Goal: Ask a question: Seek information or help from site administrators or community

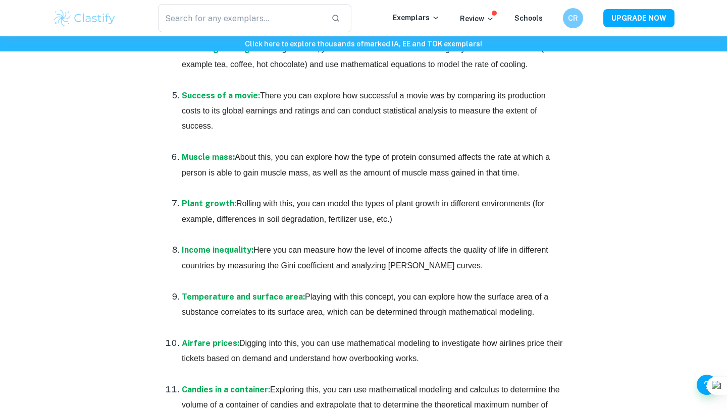
scroll to position [1677, 0]
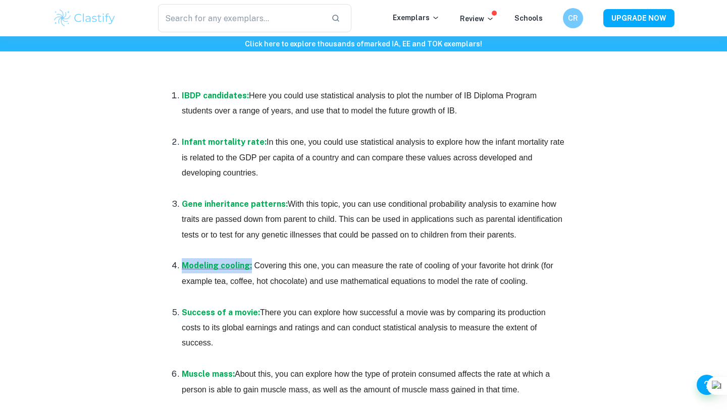
drag, startPoint x: 264, startPoint y: 254, endPoint x: 249, endPoint y: 269, distance: 21.1
copy ol "Modeling cooling:"
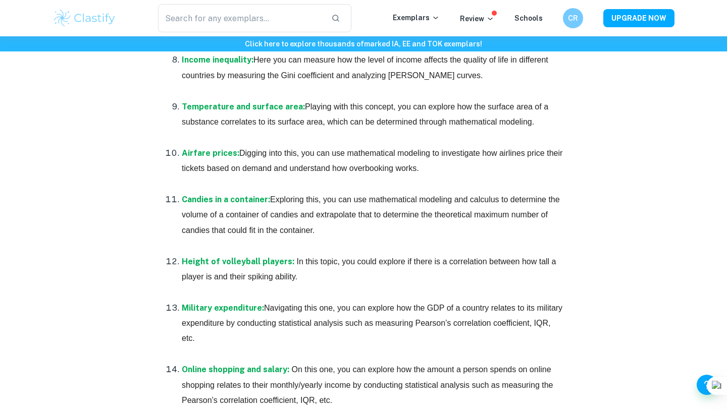
scroll to position [2087, 0]
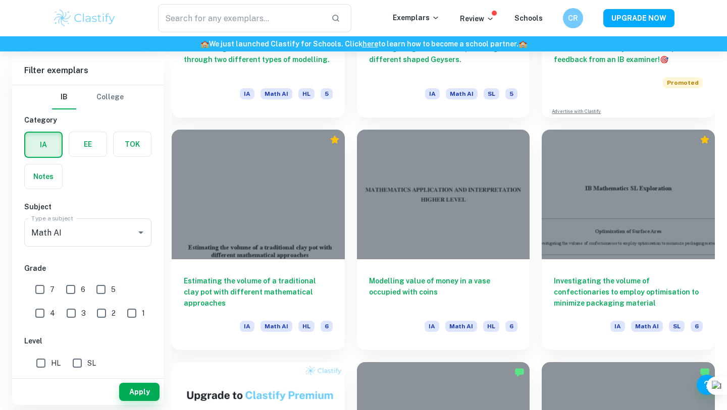
scroll to position [442, 0]
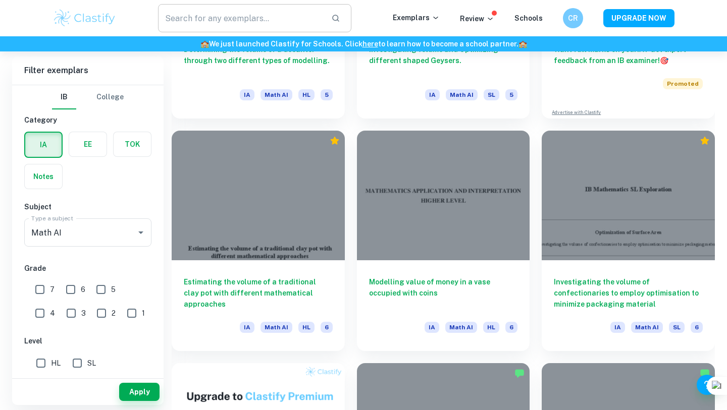
click at [235, 7] on input "text" at bounding box center [240, 18] width 165 height 28
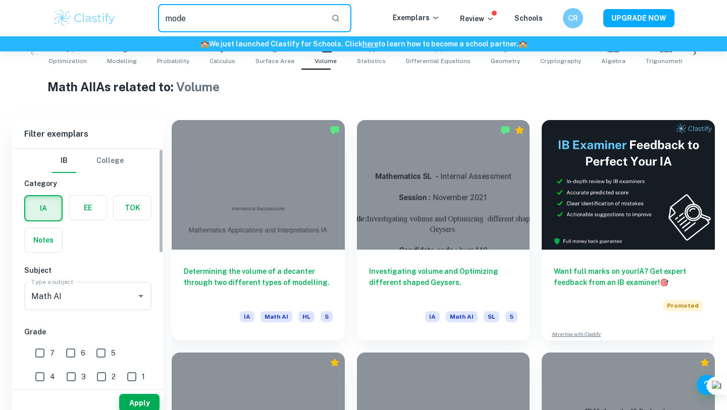
scroll to position [0, 0]
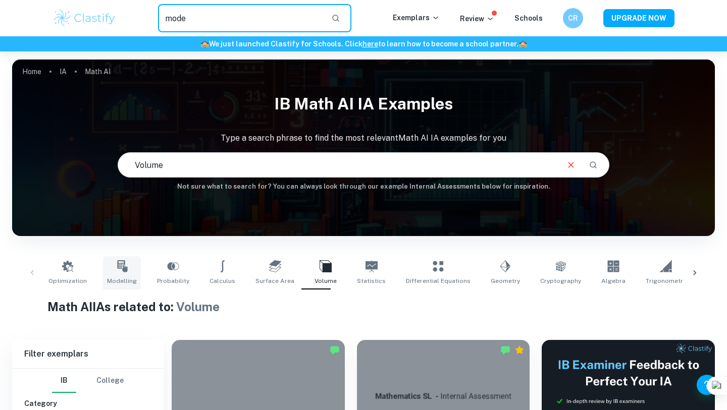
type input "mode"
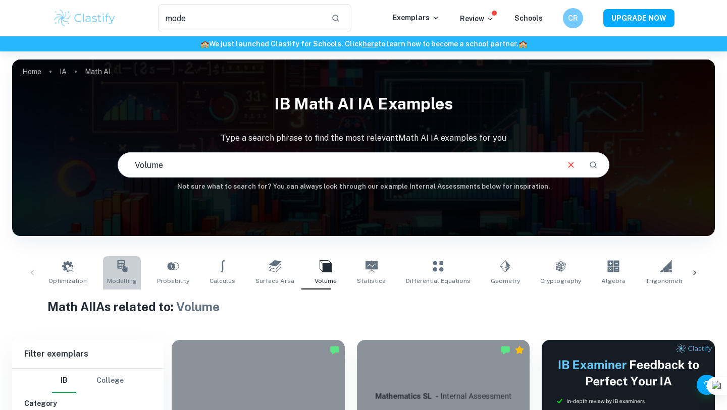
click at [117, 282] on span "Modelling" at bounding box center [122, 281] width 30 height 9
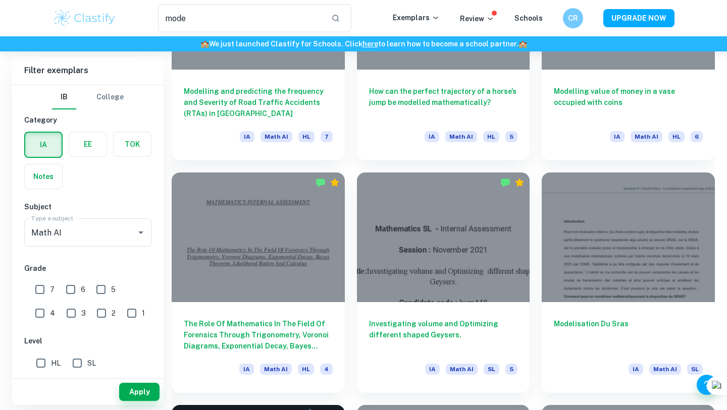
scroll to position [1215, 0]
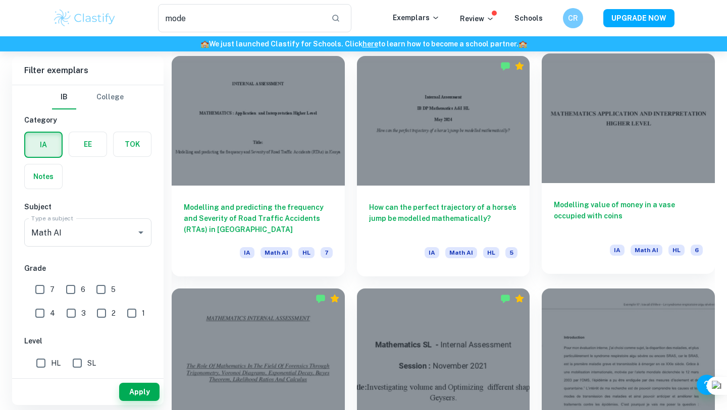
click at [605, 234] on div "Modelling value of money in a vase occupied with coins IA Math AI HL 6" at bounding box center [628, 228] width 173 height 91
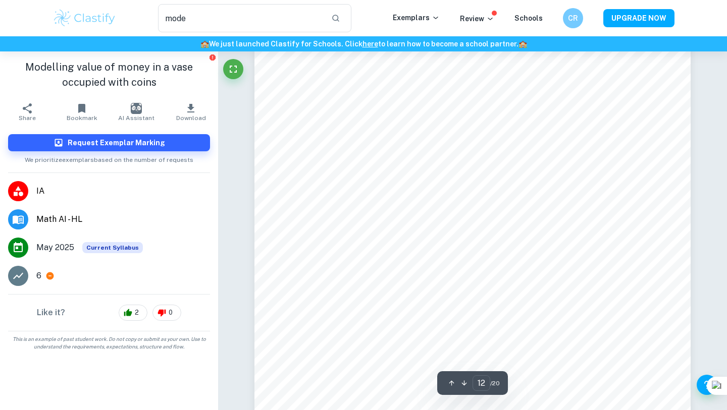
scroll to position [7253, 0]
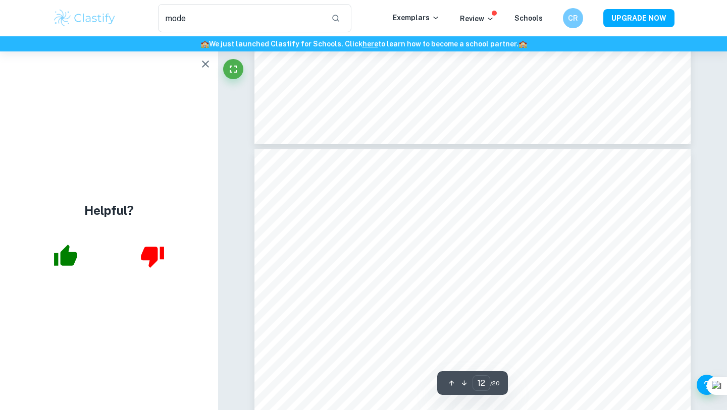
type input "11"
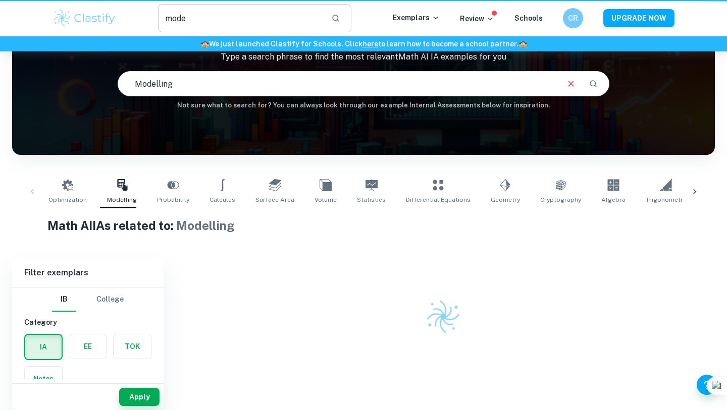
scroll to position [81, 0]
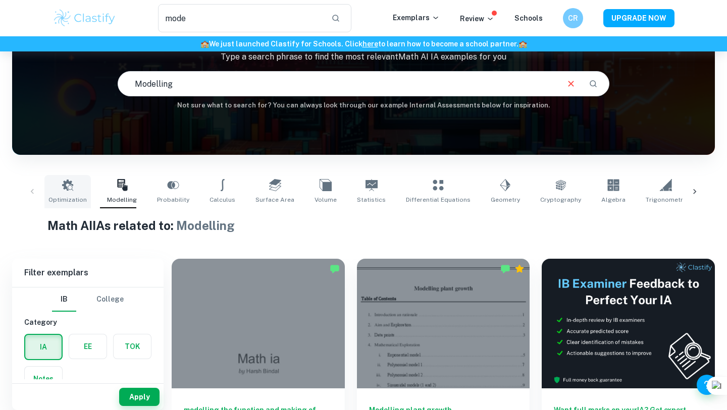
click at [74, 187] on link "Optimization" at bounding box center [67, 191] width 46 height 33
click at [74, 111] on h6 "Not sure what to search for? You can always look through our example Internal A…" at bounding box center [363, 105] width 703 height 10
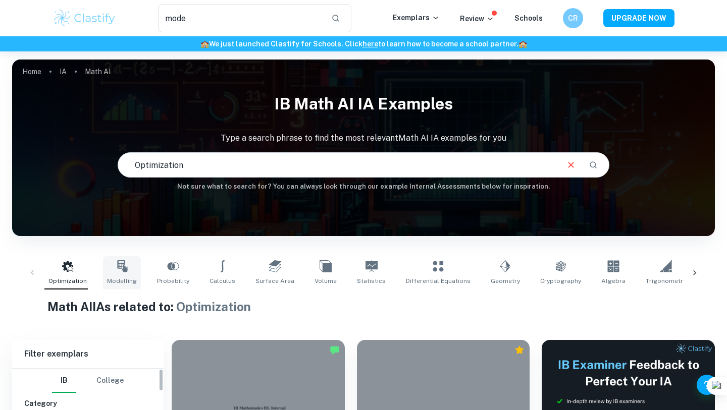
scroll to position [156, 0]
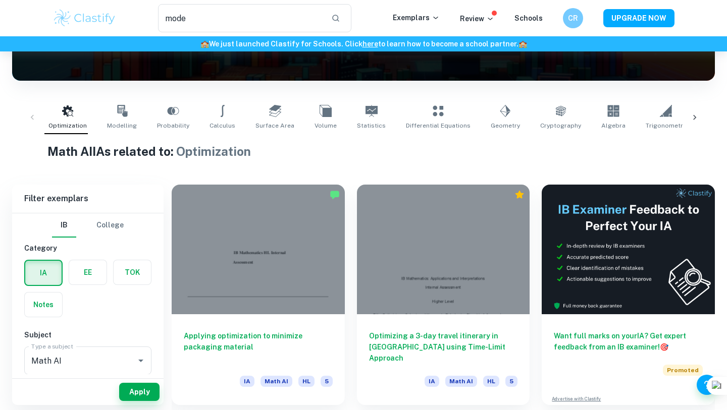
click at [424, 136] on div "Optimization Modelling Probability Calculus Surface Area Volume Statistics Diff…" at bounding box center [363, 117] width 703 height 49
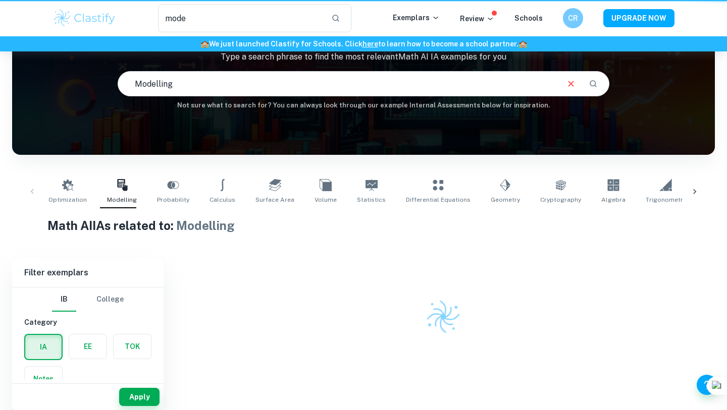
scroll to position [81, 0]
type input "Volume"
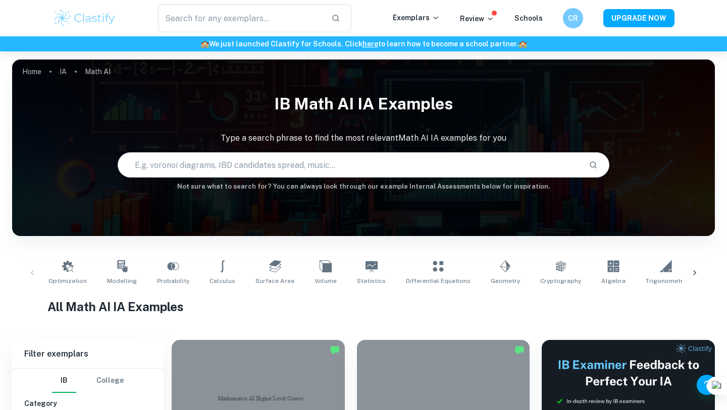
scroll to position [51, 0]
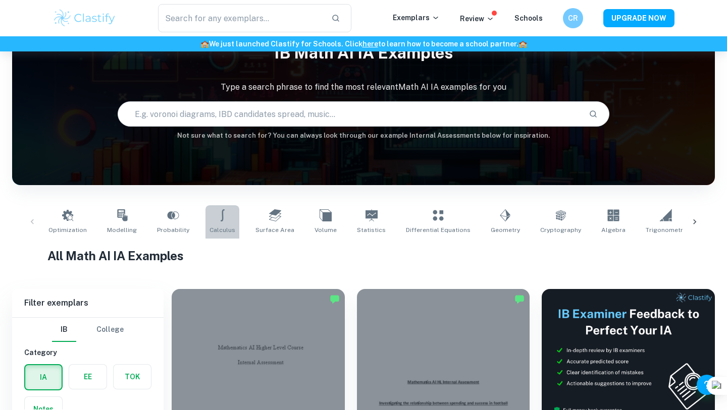
click at [224, 230] on span "Calculus" at bounding box center [223, 230] width 26 height 9
type input "Calculus"
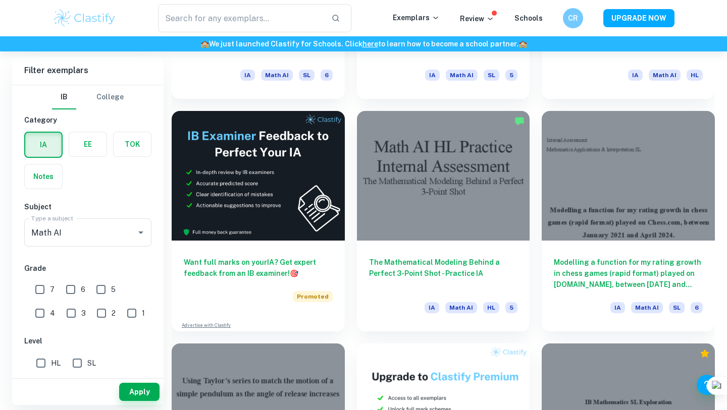
scroll to position [1627, 0]
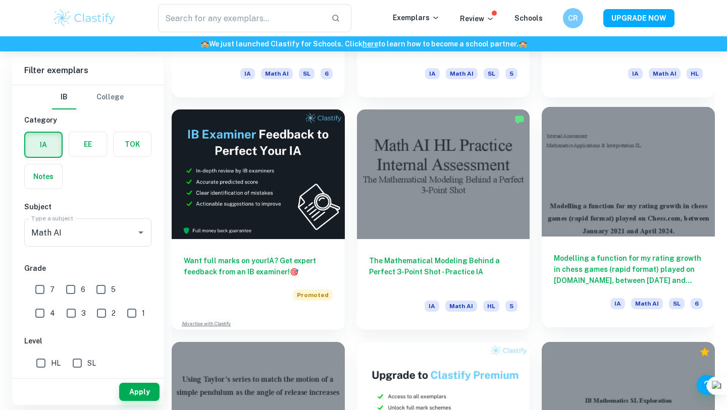
click at [563, 275] on h6 "Modelling a function for my rating growth in chess games (rapid format) played …" at bounding box center [628, 269] width 149 height 33
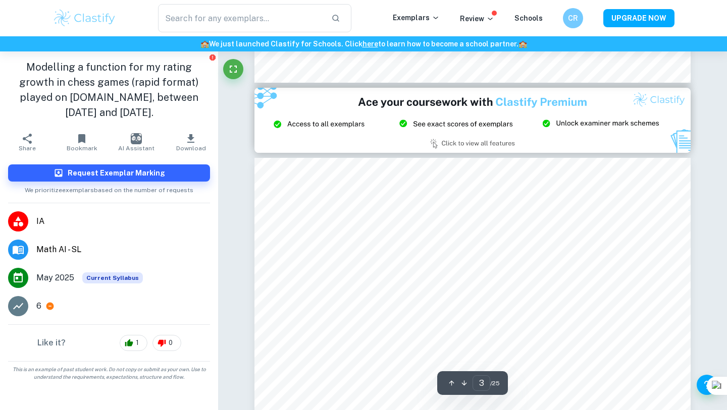
scroll to position [1295, 0]
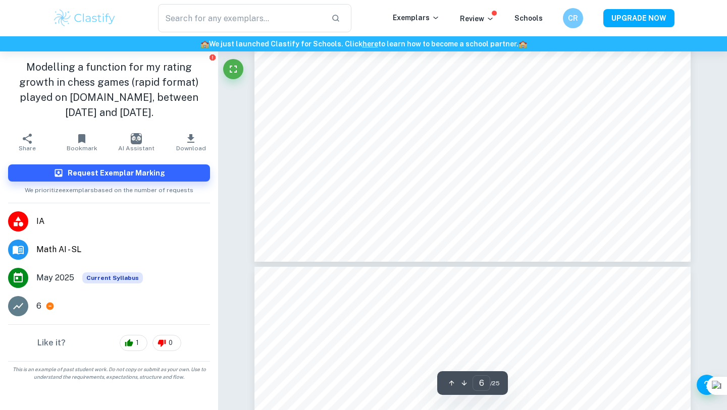
type input "7"
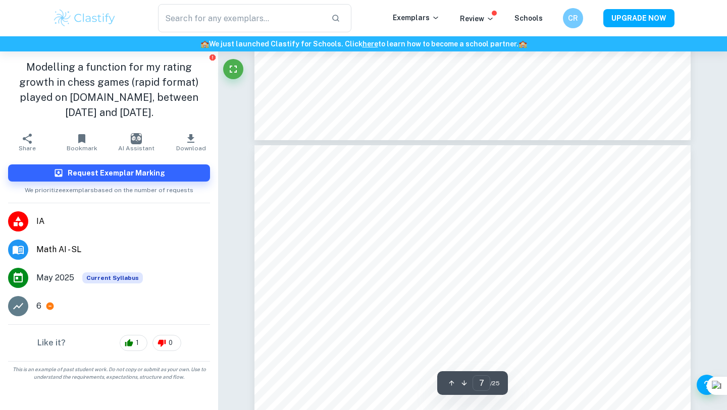
scroll to position [3793, 0]
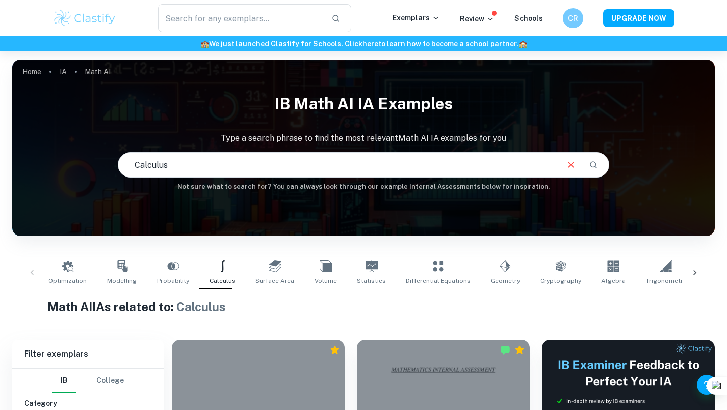
click at [186, 169] on input "Calculus" at bounding box center [337, 165] width 439 height 28
click at [251, 281] on link "Surface Area" at bounding box center [274, 272] width 47 height 33
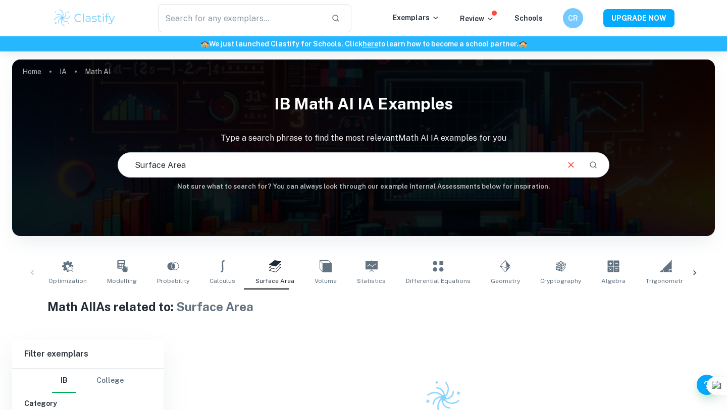
click at [235, 278] on div "Optimization Modelling Probability Calculus Surface Area Volume Statistics Diff…" at bounding box center [363, 272] width 638 height 33
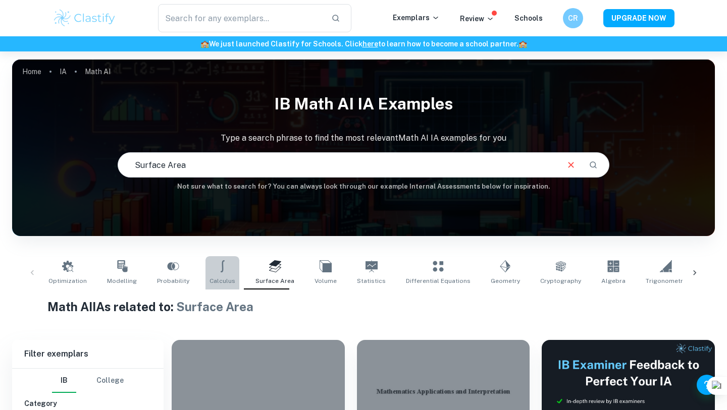
click at [217, 262] on icon at bounding box center [223, 267] width 12 height 12
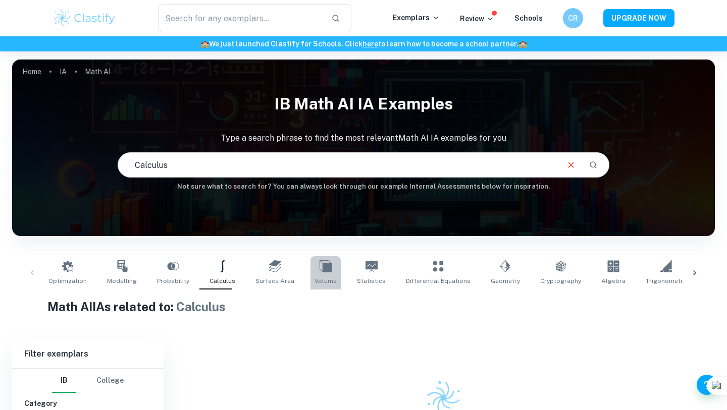
click at [311, 264] on link "Volume" at bounding box center [326, 272] width 30 height 33
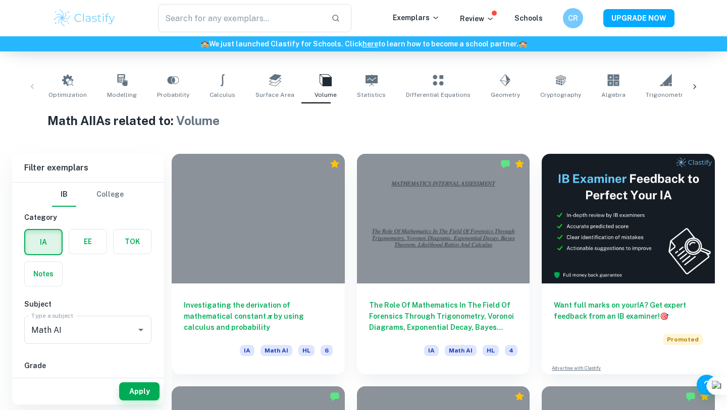
scroll to position [185, 0]
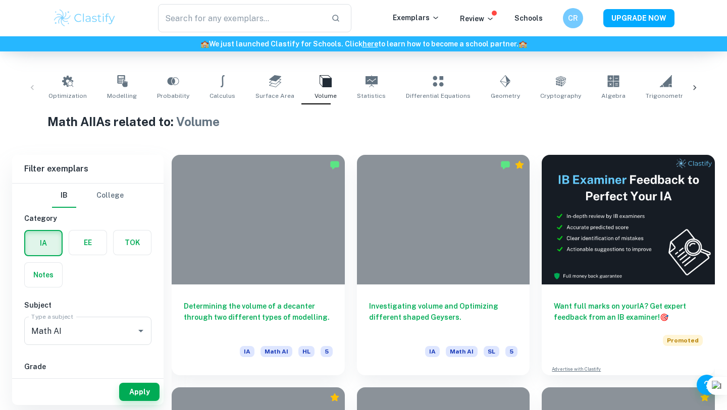
type input "Calculus"
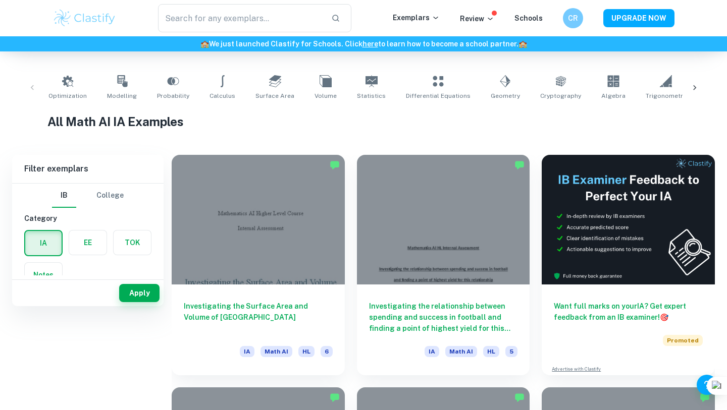
scroll to position [51, 0]
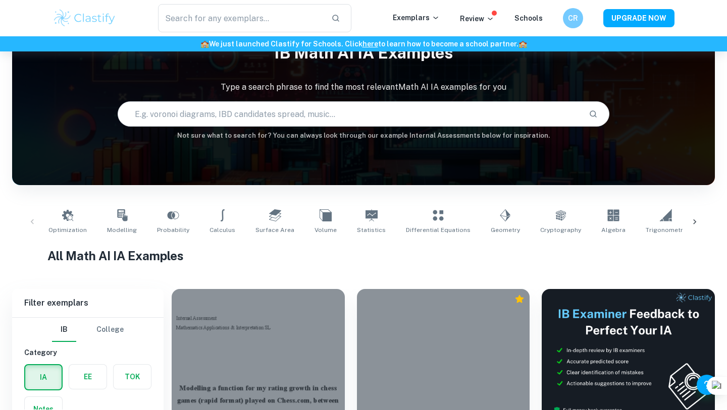
click at [404, 118] on input "text" at bounding box center [349, 114] width 462 height 28
type input "animals"
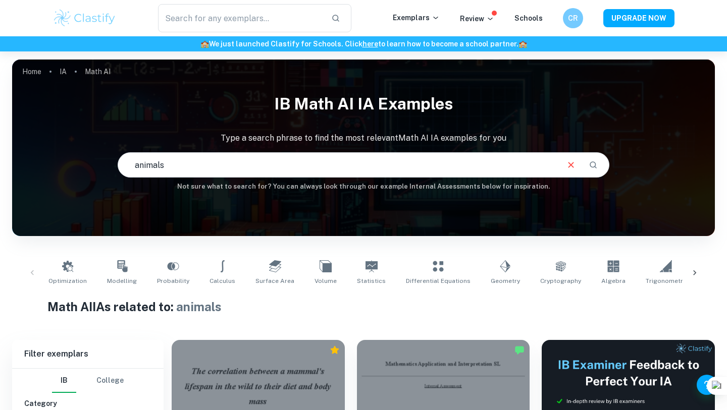
drag, startPoint x: 172, startPoint y: 166, endPoint x: 93, endPoint y: 156, distance: 79.8
click at [93, 156] on div "IB Math AI IA examples Type a search phrase to find the most relevant Math AI I…" at bounding box center [363, 140] width 703 height 104
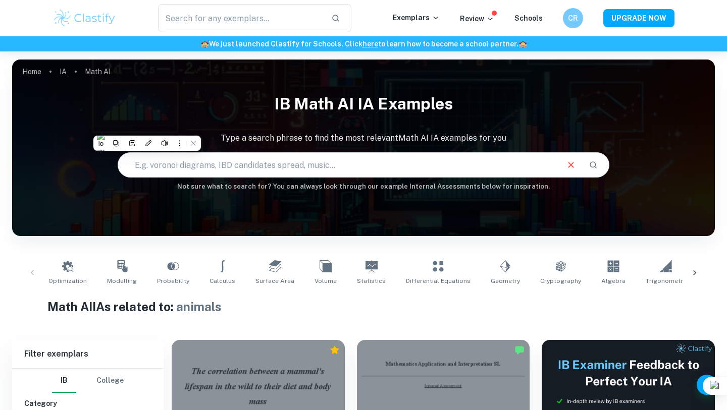
type input "k"
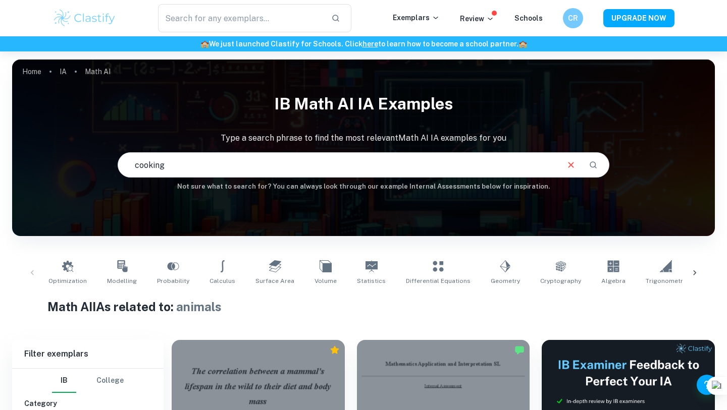
type input "cooking"
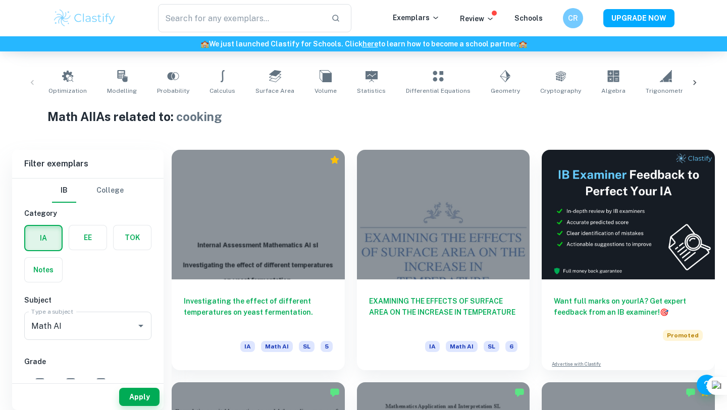
scroll to position [195, 0]
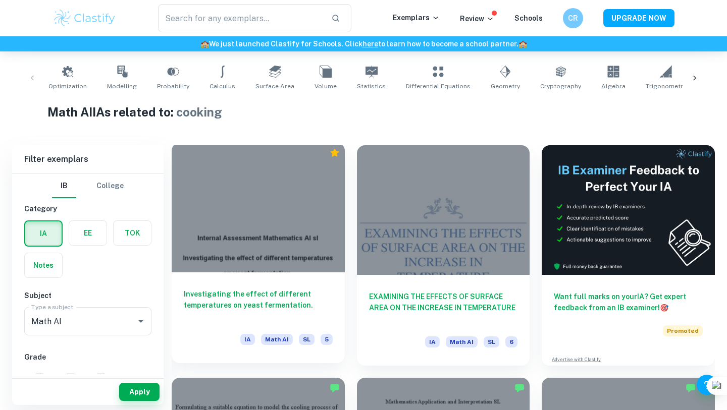
click at [191, 287] on div "Investigating the effect of different temperatures on yeast fermentation. IA Ma…" at bounding box center [258, 318] width 173 height 91
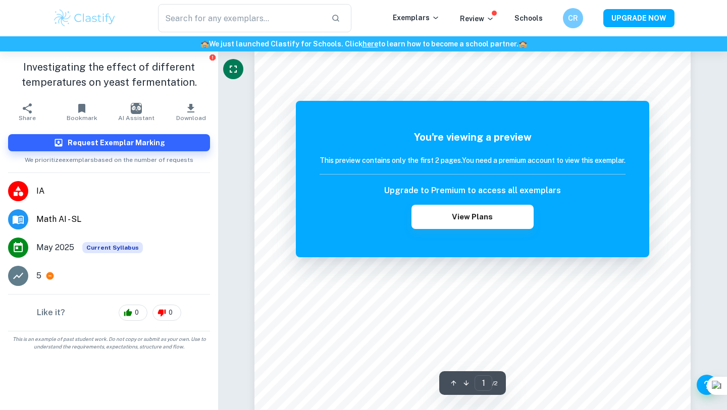
scroll to position [138, 0]
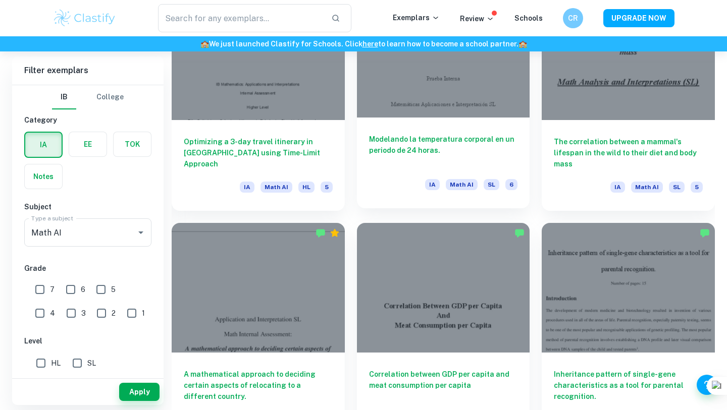
scroll to position [2445, 0]
click at [457, 104] on div at bounding box center [443, 52] width 173 height 130
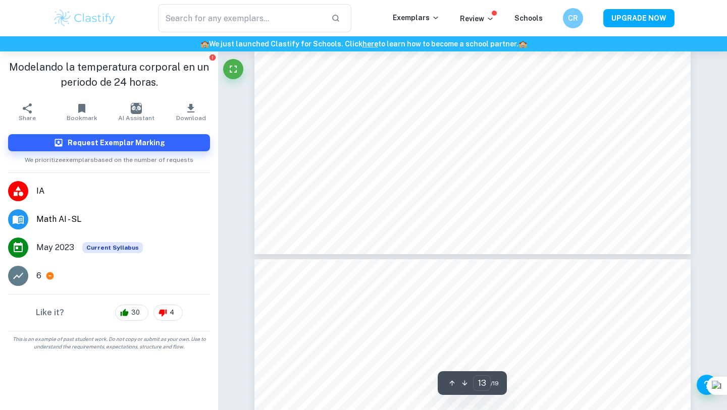
scroll to position [7474, 0]
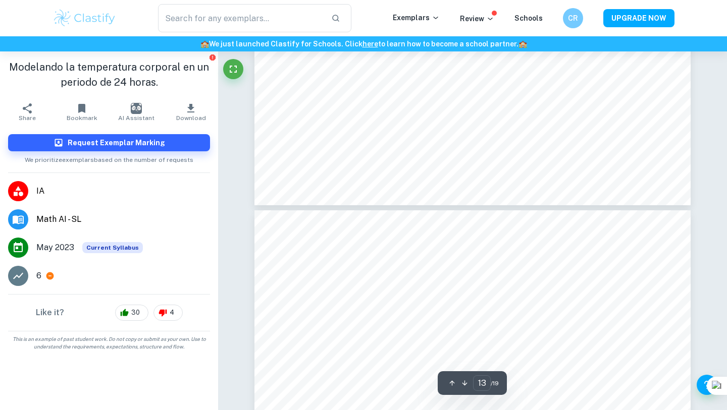
type input "14"
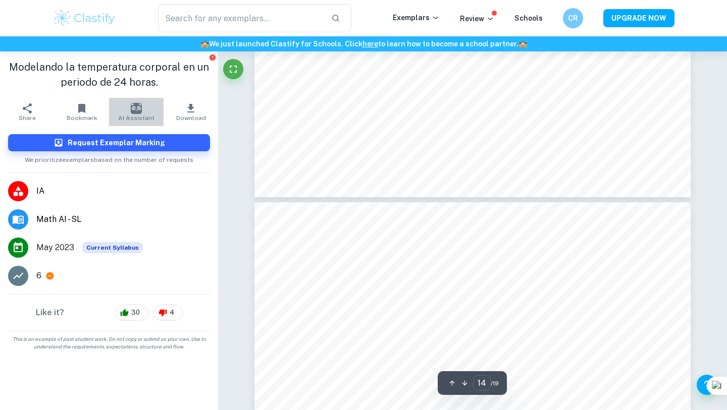
click at [128, 109] on button "AI Assistant" at bounding box center [136, 112] width 55 height 28
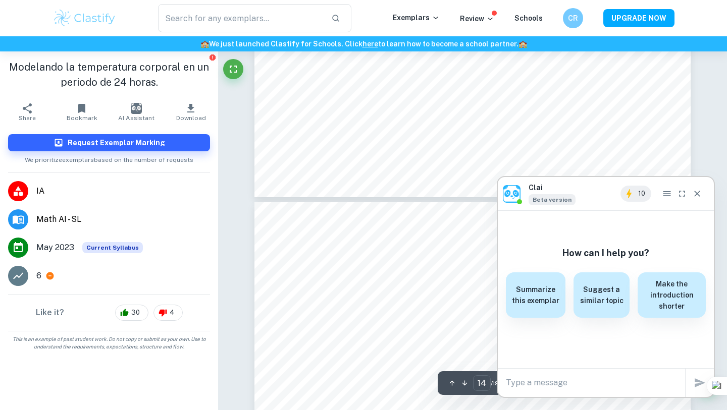
click at [547, 392] on div "x" at bounding box center [606, 383] width 216 height 28
click at [543, 381] on textarea at bounding box center [595, 383] width 179 height 12
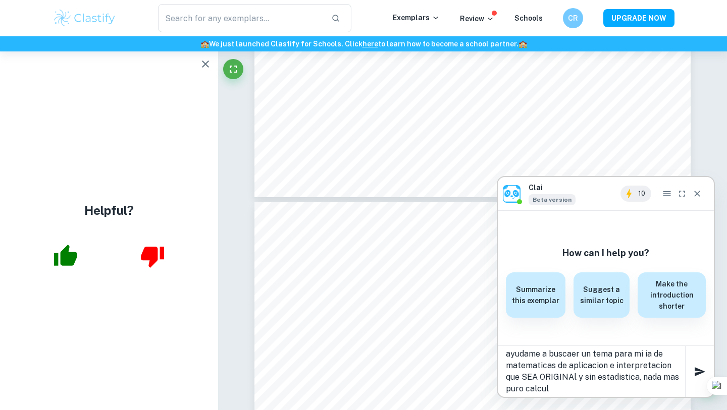
type textarea "ayudame a buscaer un tema para mi ia de matematicas de aplicacion e interpretac…"
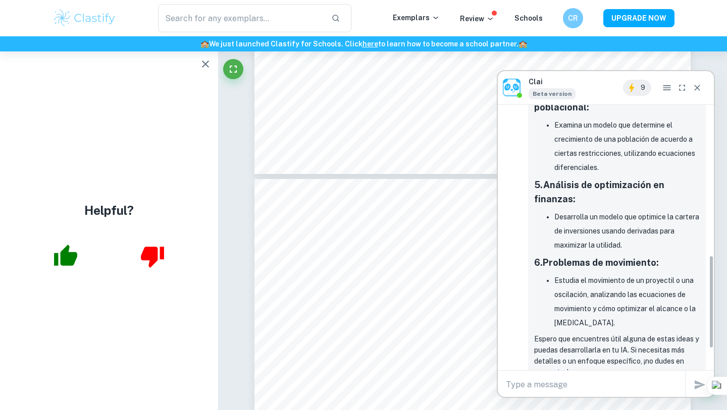
scroll to position [486, 0]
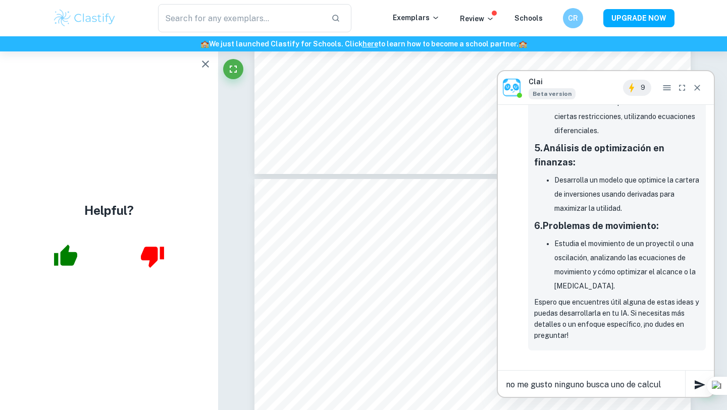
type textarea "no me gusto ninguno busca uno de calculo"
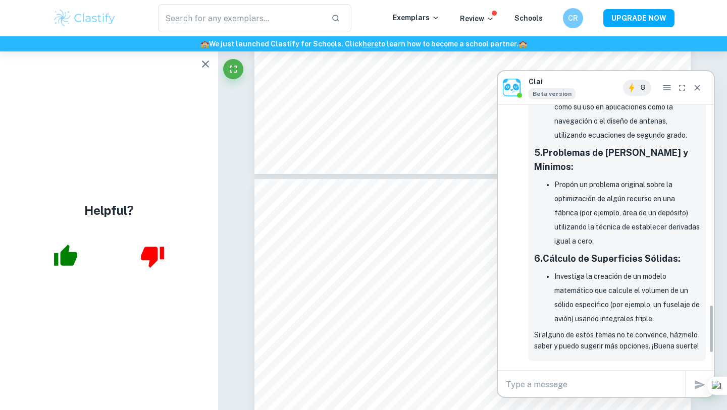
scroll to position [902, 0]
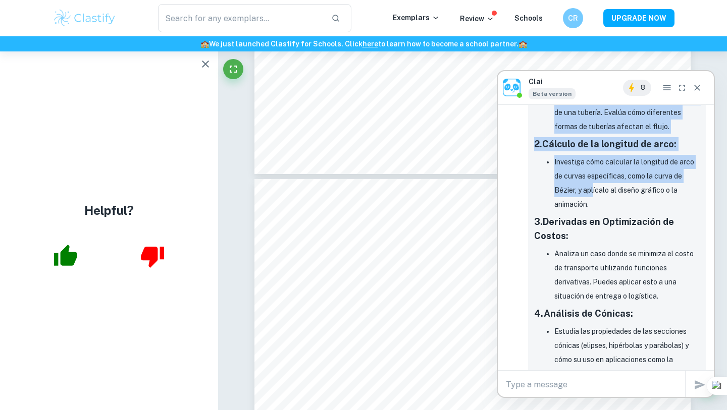
drag, startPoint x: 527, startPoint y: 159, endPoint x: 593, endPoint y: 201, distance: 78.8
click at [593, 201] on div "Clai, 2:57 PM Aquí tienes algunas ideas originales específicamente relacionadas…" at bounding box center [606, 306] width 200 height 615
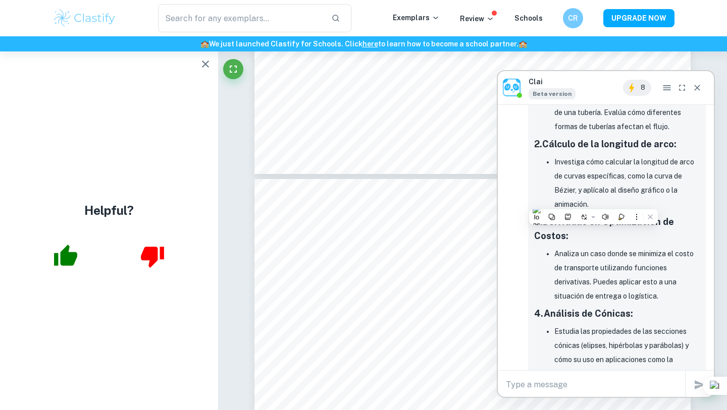
click at [589, 187] on li "Investiga cómo calcular la longitud de arco de curvas específicas, como la curv…" at bounding box center [626, 183] width 145 height 57
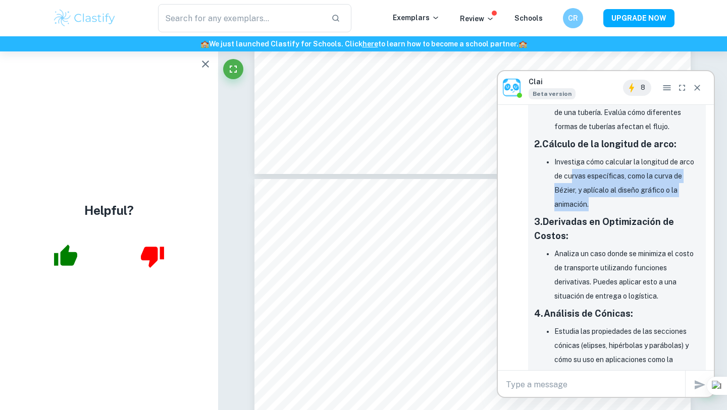
drag, startPoint x: 610, startPoint y: 221, endPoint x: 572, endPoint y: 191, distance: 48.9
click at [572, 191] on li "Investiga cómo calcular la longitud de arco de curvas específicas, como la curv…" at bounding box center [626, 183] width 145 height 57
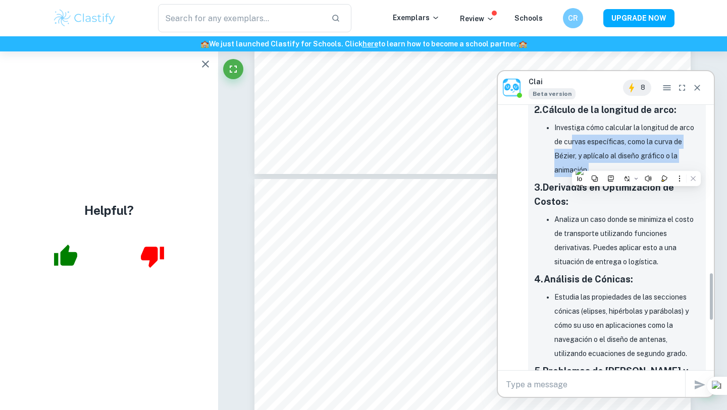
scroll to position [829, 0]
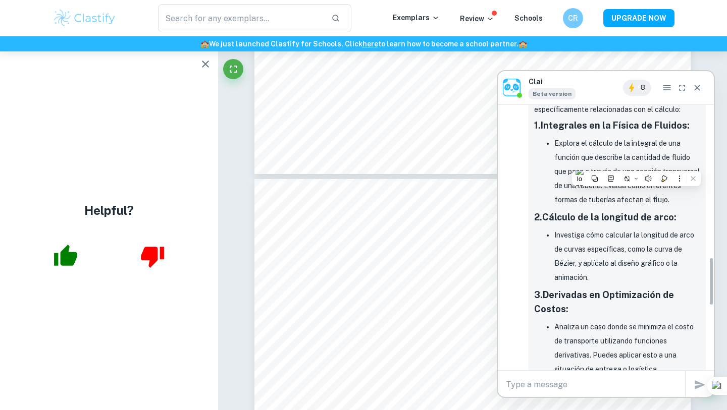
click at [547, 177] on ul "Explora el cálculo de la integral de una función que describe la cantidad de fl…" at bounding box center [617, 171] width 166 height 71
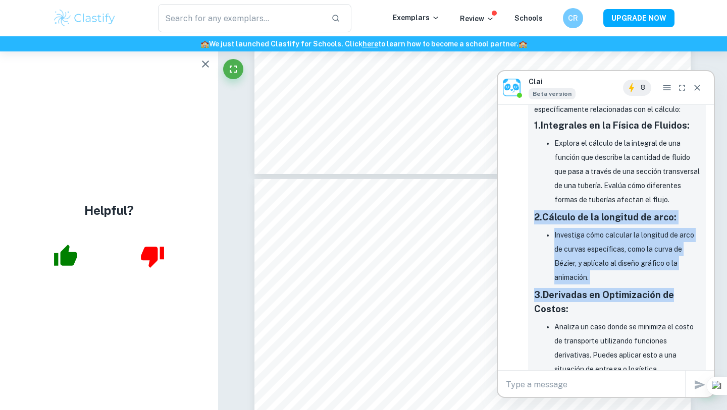
drag, startPoint x: 537, startPoint y: 224, endPoint x: 682, endPoint y: 302, distance: 165.1
click at [682, 302] on div "Aquí tienes algunas ideas originales específicamente relacionadas con el cálcul…" at bounding box center [617, 385] width 166 height 585
copy div "2. Cálculo de la longitud de arco : Investiga cómo calcular la longitud de arco…"
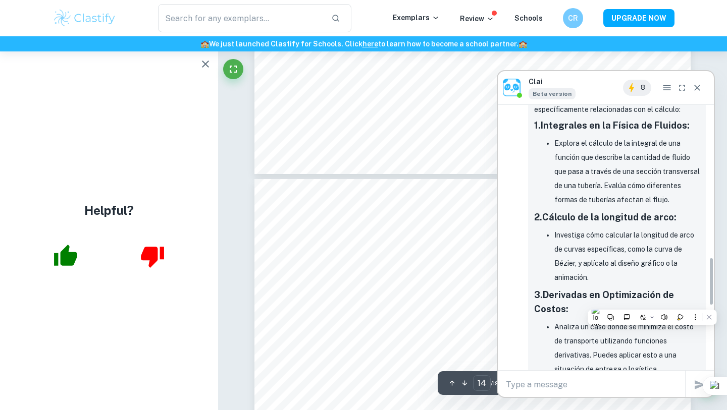
click at [562, 383] on textarea at bounding box center [595, 385] width 179 height 12
paste textarea "2. Cálculo de la longitud de arco: Investiga cómo calcular la longitud de arco …"
type textarea "2. Cálculo de la longitud de arco: Investiga cómo calcular la longitud de arco …"
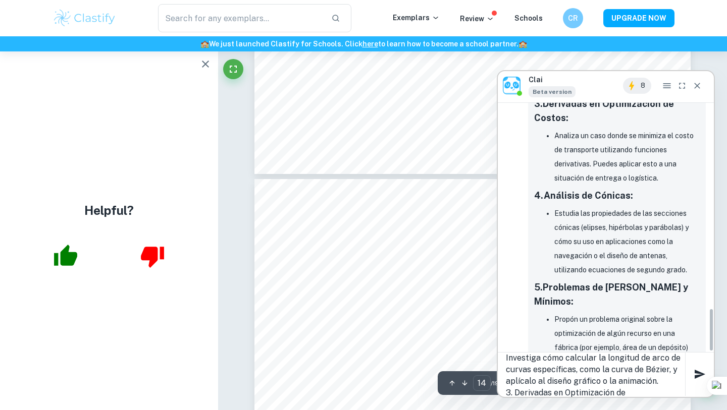
scroll to position [1192, 0]
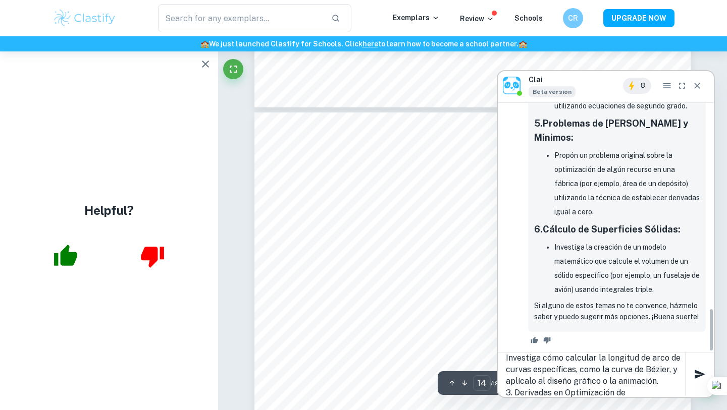
type input "15"
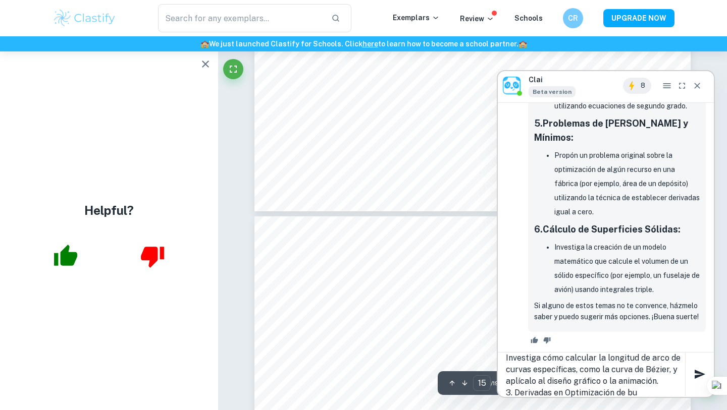
type textarea "2. Cálculo de la longitud de arco: Investiga cómo calcular la longitud de arco …"
type input "16"
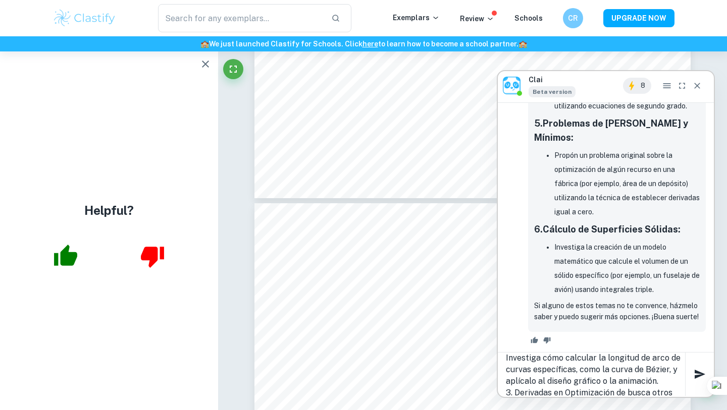
scroll to position [22, 0]
type textarea "2. Cálculo de la longitud de arco: Investiga cómo calcular la longitud de arco …"
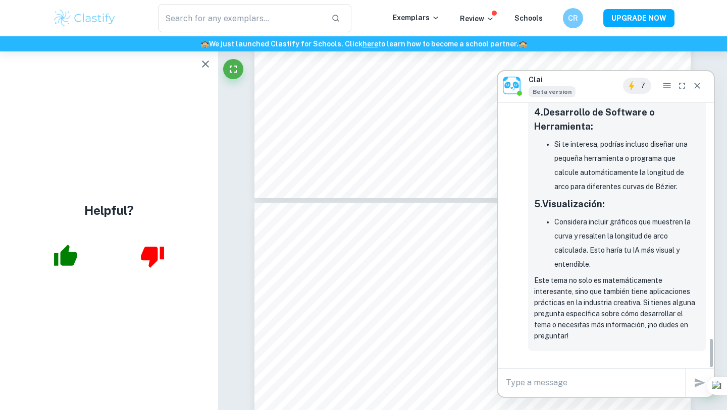
scroll to position [2043, 0]
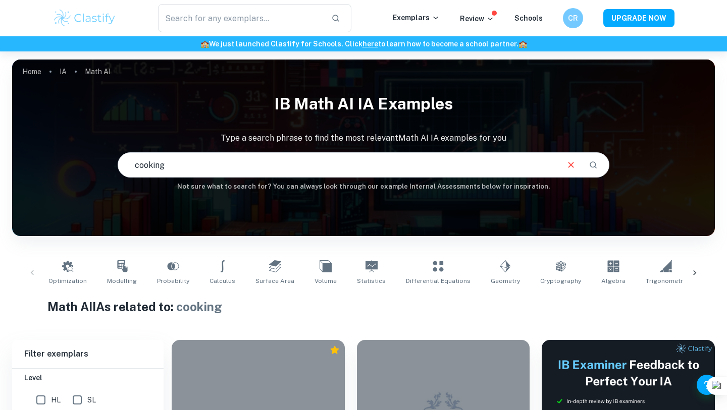
click at [236, 160] on input "cooking" at bounding box center [337, 165] width 439 height 28
type input "analisis"
drag, startPoint x: 168, startPoint y: 164, endPoint x: 27, endPoint y: 118, distance: 148.2
click at [27, 118] on div "IB Math AI IA examples Type a search phrase to find the most relevant Math AI I…" at bounding box center [363, 140] width 703 height 104
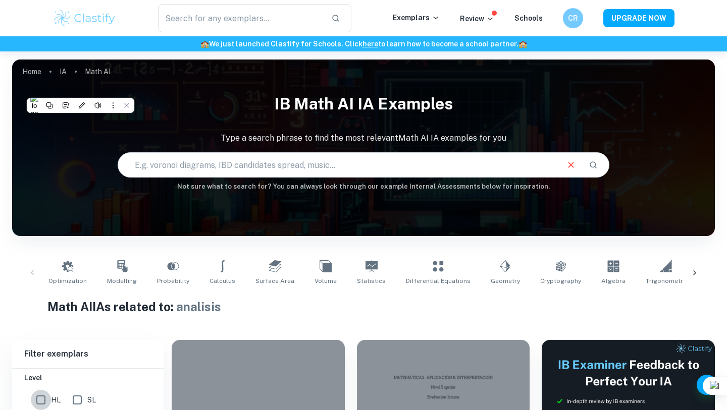
click at [33, 400] on input "HL" at bounding box center [41, 400] width 20 height 20
checkbox input "true"
click at [699, 278] on icon at bounding box center [695, 273] width 10 height 10
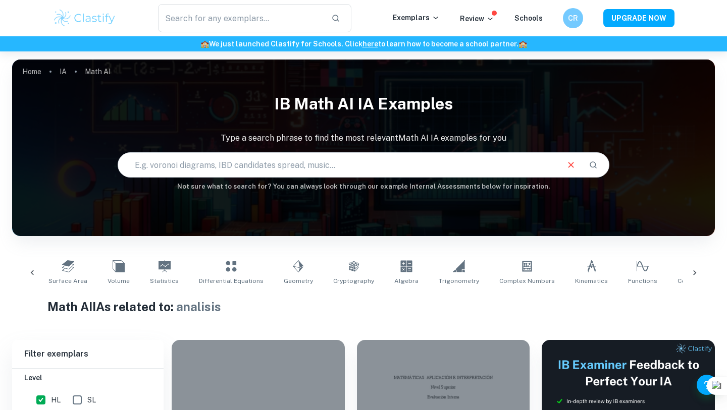
scroll to position [0, 207]
click at [624, 286] on link "Functions" at bounding box center [642, 272] width 37 height 33
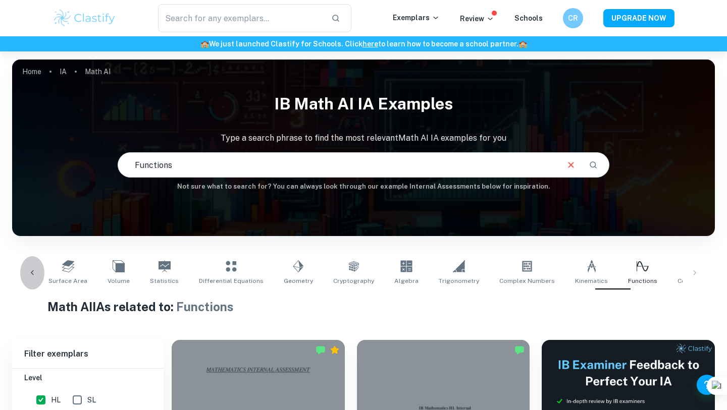
click at [33, 276] on icon at bounding box center [32, 273] width 10 height 10
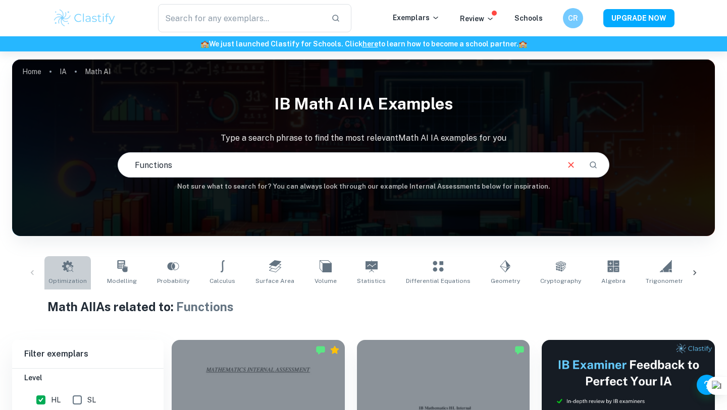
click at [69, 274] on link "Optimization" at bounding box center [67, 272] width 46 height 33
type input "Optimization"
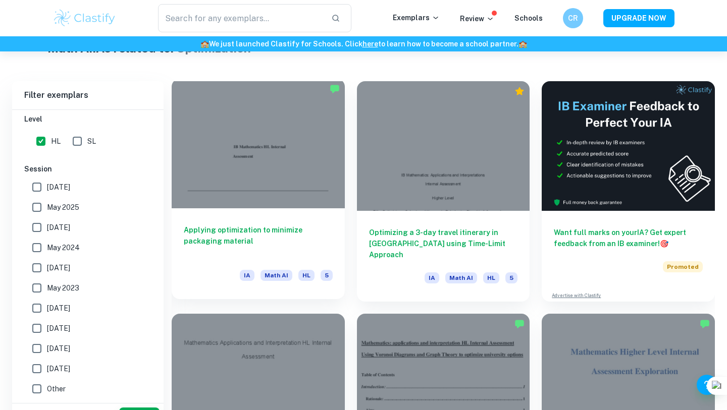
scroll to position [272, 0]
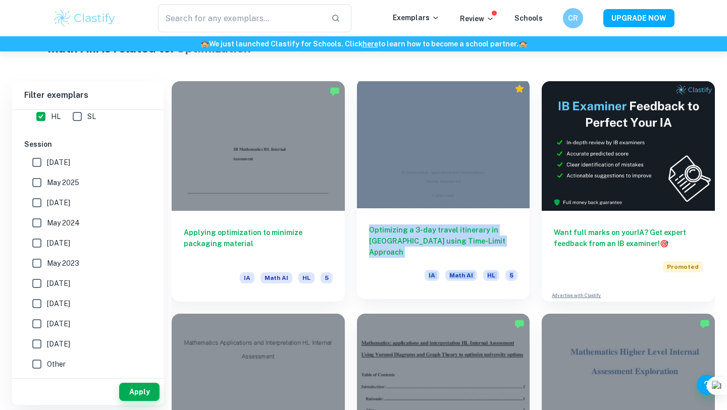
click at [482, 140] on div at bounding box center [443, 144] width 173 height 130
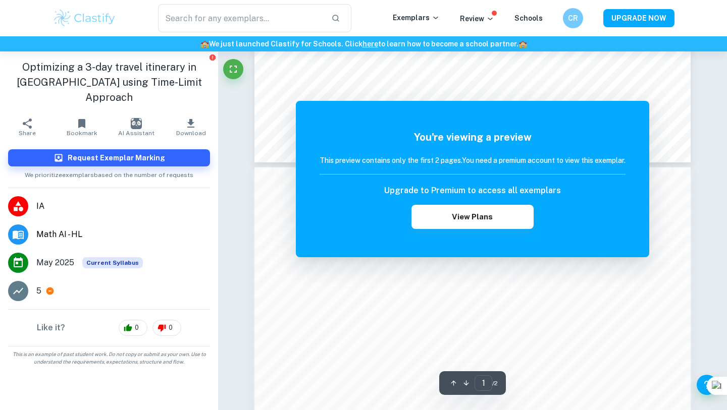
scroll to position [600, 0]
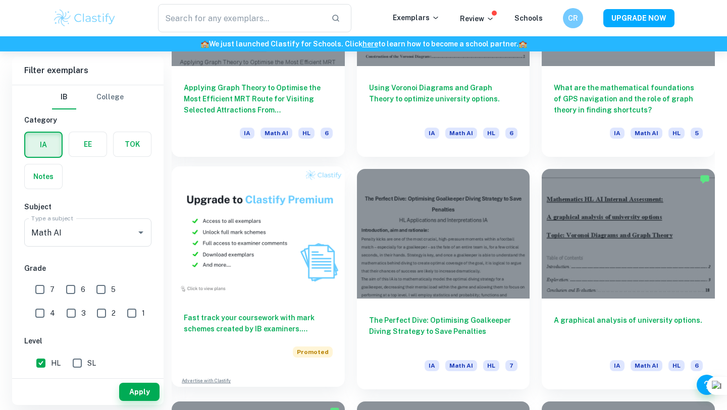
scroll to position [870, 0]
